Goal: Task Accomplishment & Management: Manage account settings

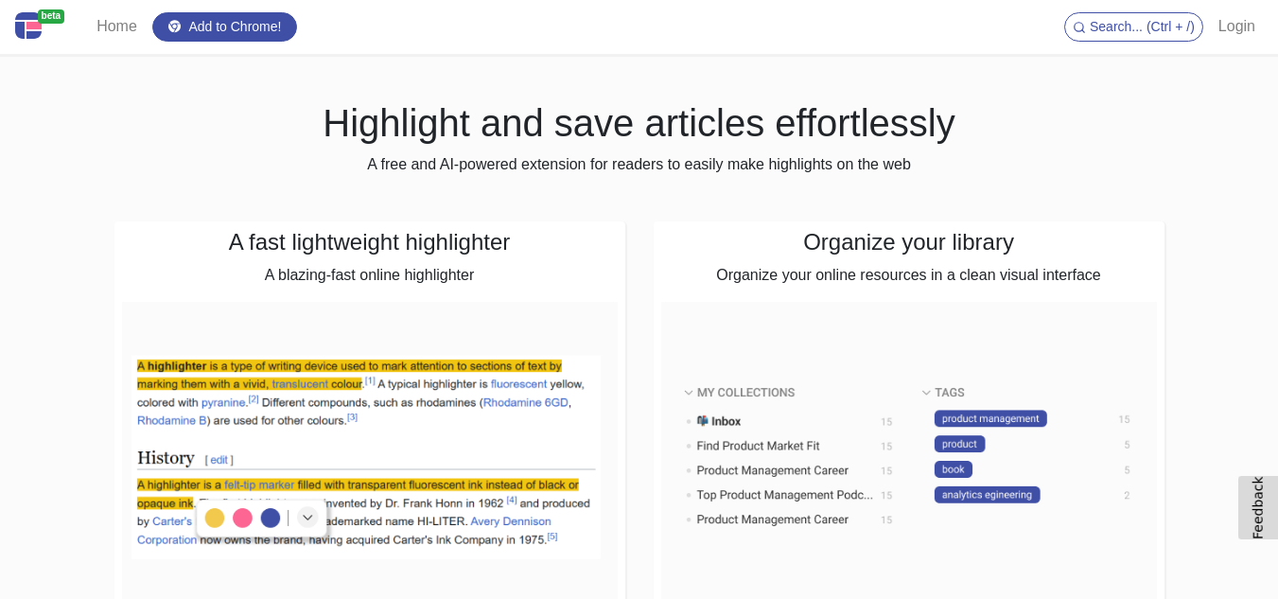
click at [1232, 31] on link "Login" at bounding box center [1237, 27] width 52 height 38
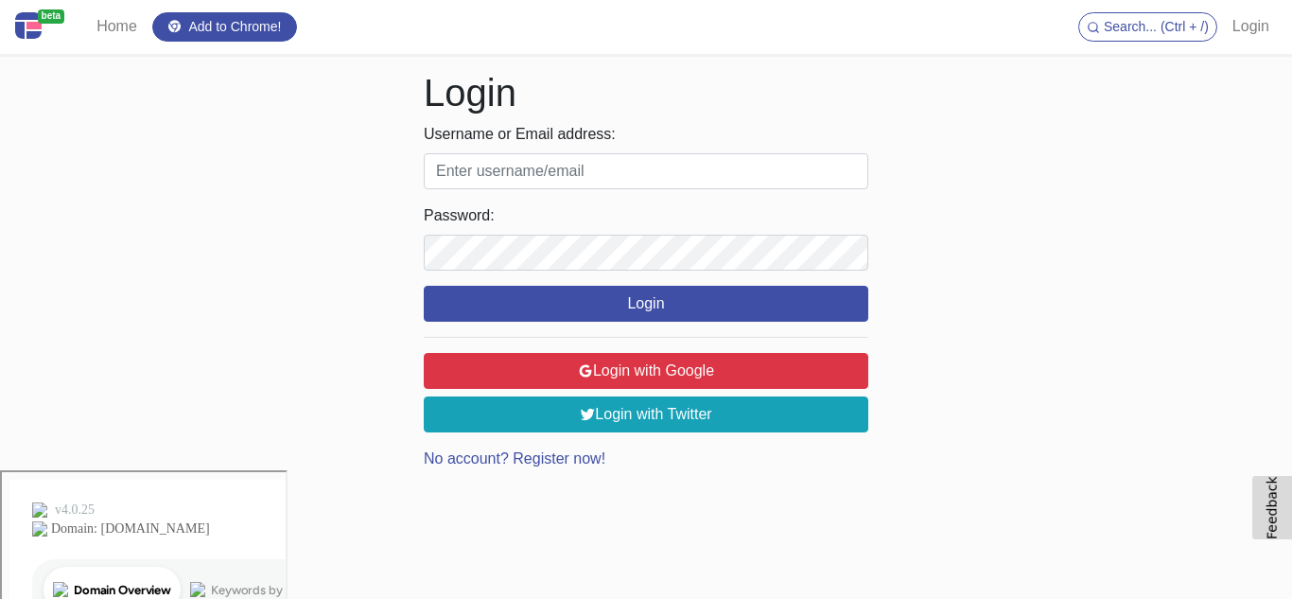
drag, startPoint x: 1072, startPoint y: 330, endPoint x: 1059, endPoint y: 323, distance: 15.3
click at [1073, 330] on div "beta Home Add to Chrome! Search... (Ctrl + /) Login Login Username or Email add…" at bounding box center [646, 235] width 1292 height 470
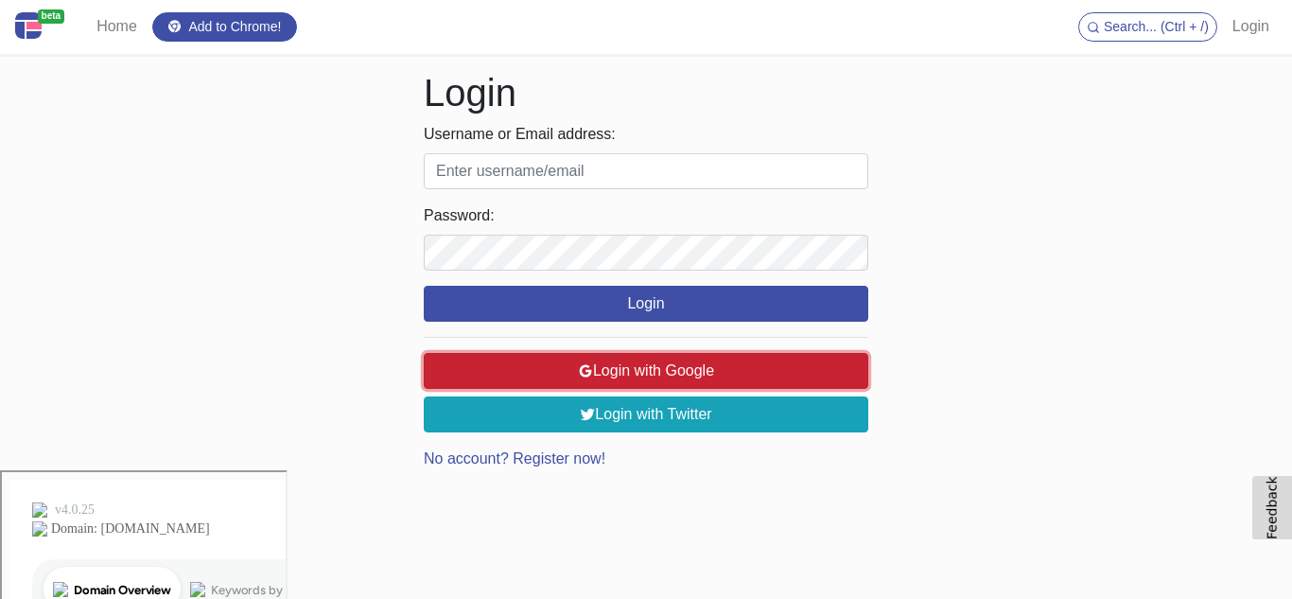
click at [715, 365] on button "Login with Google" at bounding box center [646, 371] width 445 height 36
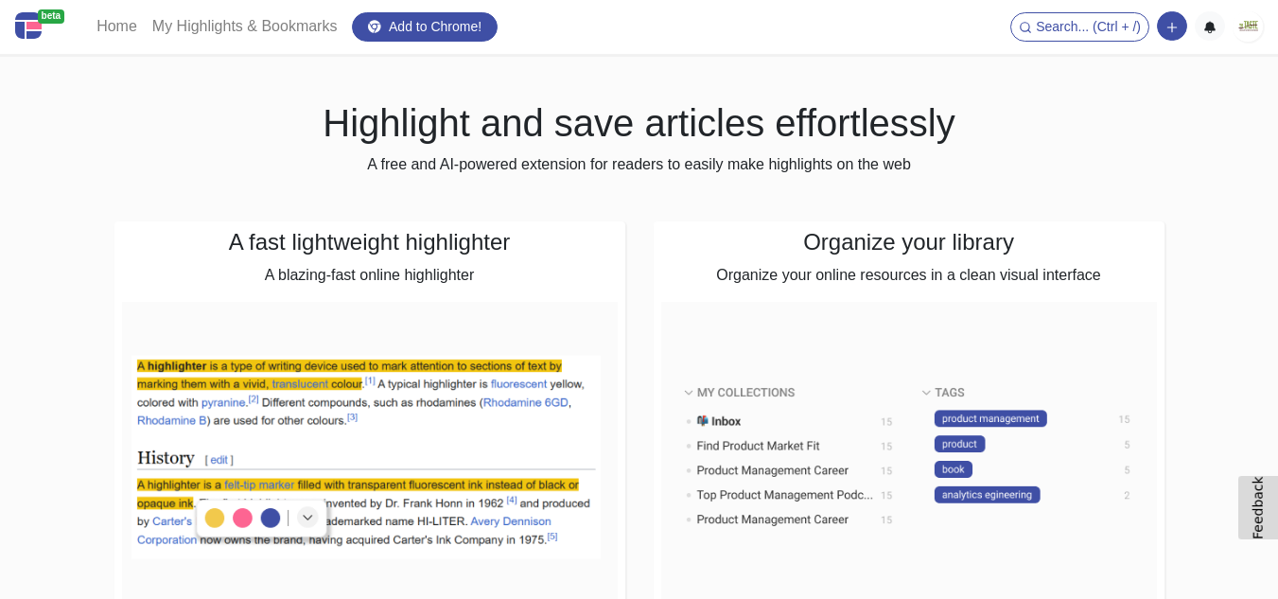
click at [1107, 141] on h1 "Highlight and save articles effortlessly" at bounding box center [639, 122] width 1050 height 45
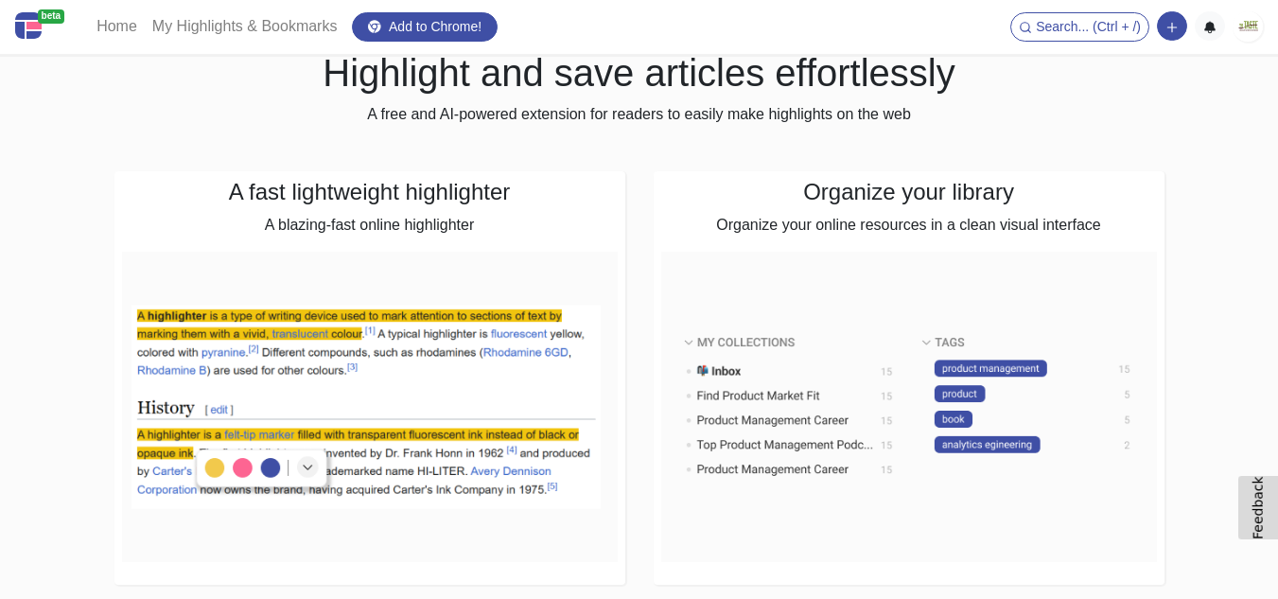
scroll to position [95, 0]
